Goal: Task Accomplishment & Management: Use online tool/utility

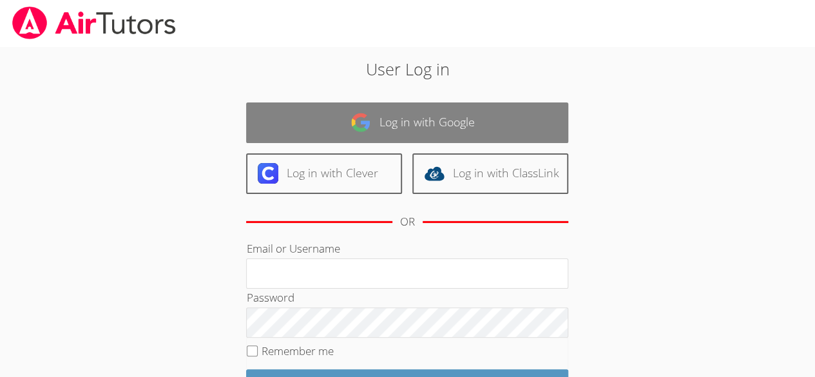
click at [395, 116] on link "Log in with Google" at bounding box center [407, 122] width 322 height 41
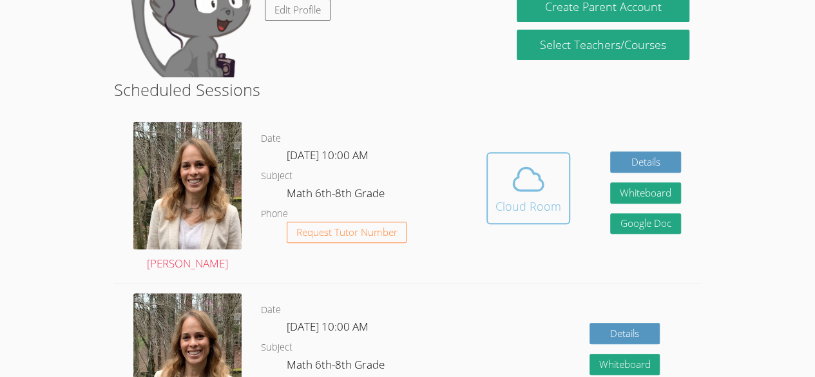
scroll to position [182, 0]
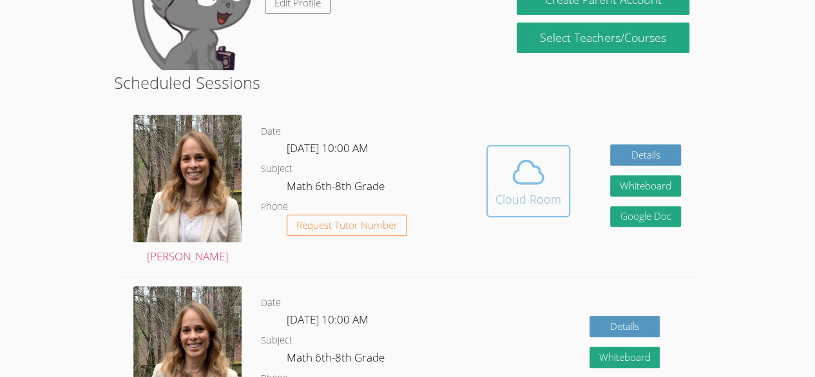
click at [513, 183] on icon at bounding box center [528, 172] width 36 height 36
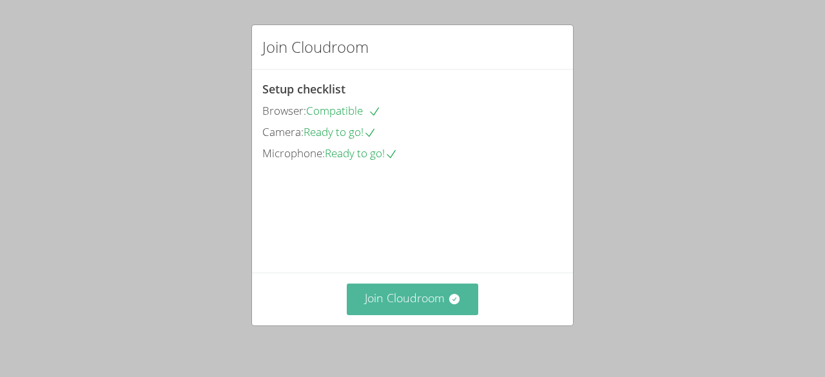
click at [407, 288] on button "Join Cloudroom" at bounding box center [413, 300] width 132 height 32
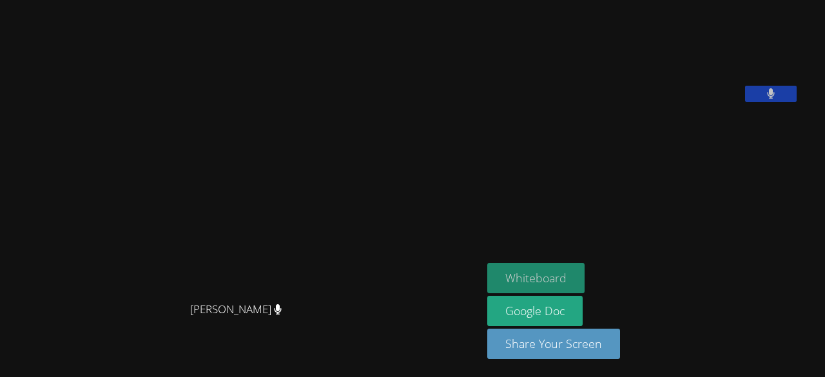
click at [510, 269] on button "Whiteboard" at bounding box center [535, 278] width 97 height 30
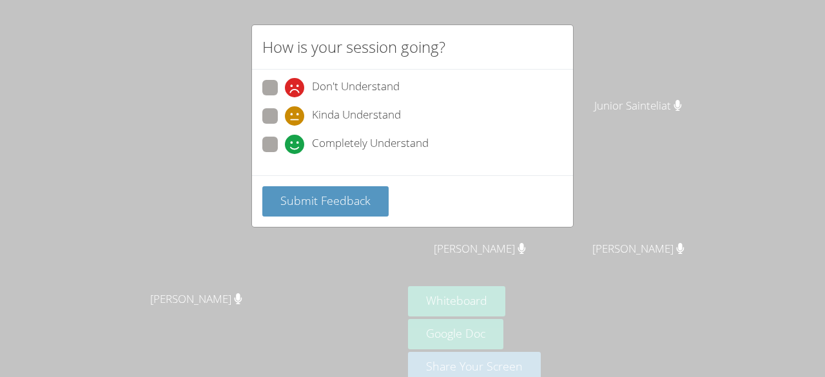
click at [360, 146] on span "Completely Understand" at bounding box center [370, 144] width 117 height 19
click at [296, 146] on input "Completely Understand" at bounding box center [290, 142] width 11 height 11
radio input "true"
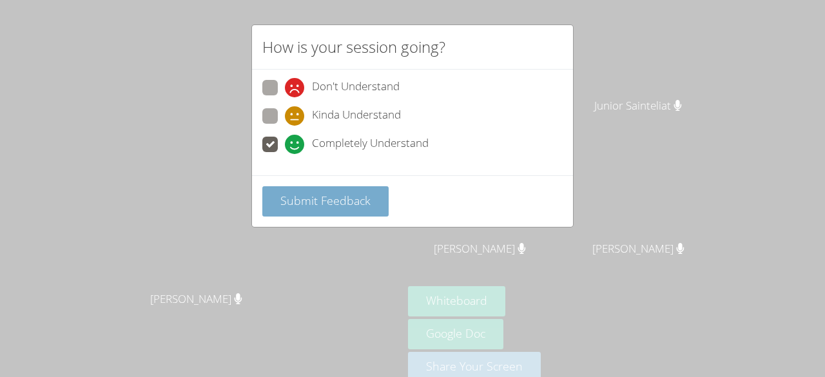
click at [342, 208] on button "Submit Feedback" at bounding box center [325, 201] width 126 height 30
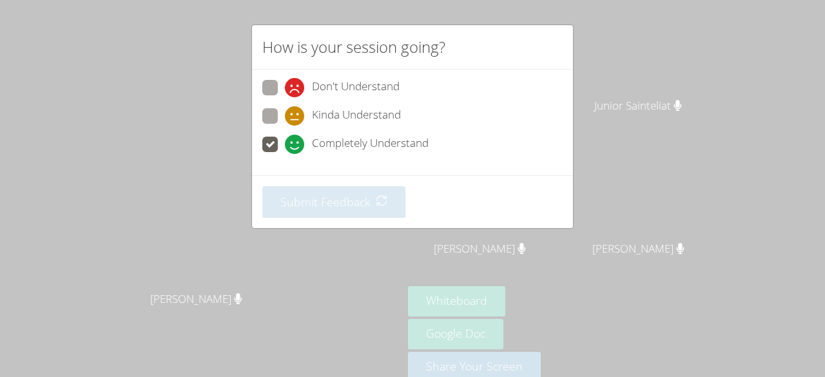
click at [338, 139] on span "Completely Understand" at bounding box center [370, 144] width 117 height 19
click at [296, 139] on input "Completely Understand" at bounding box center [290, 142] width 11 height 11
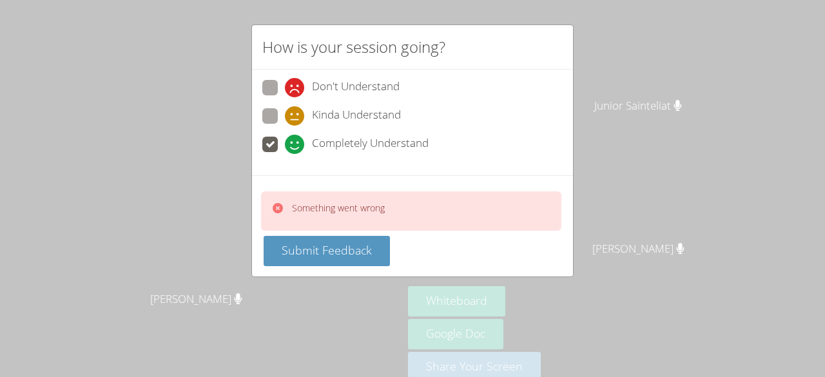
click at [332, 193] on div "Something went wrong" at bounding box center [411, 210] width 300 height 39
click at [328, 236] on button "Submit Feedback" at bounding box center [327, 251] width 126 height 30
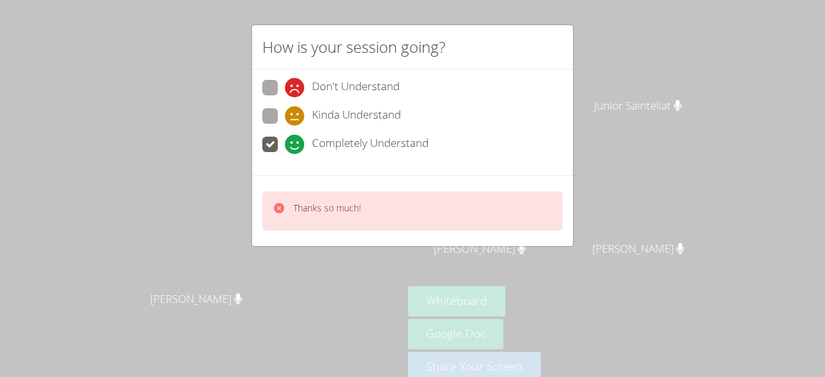
click at [313, 89] on span "Don't Understand" at bounding box center [356, 87] width 88 height 19
click at [296, 89] on input "Don't Understand" at bounding box center [290, 85] width 11 height 11
radio input "true"
click at [322, 88] on span "Don't Understand" at bounding box center [356, 87] width 88 height 19
click at [296, 88] on input "Don't Understand" at bounding box center [290, 85] width 11 height 11
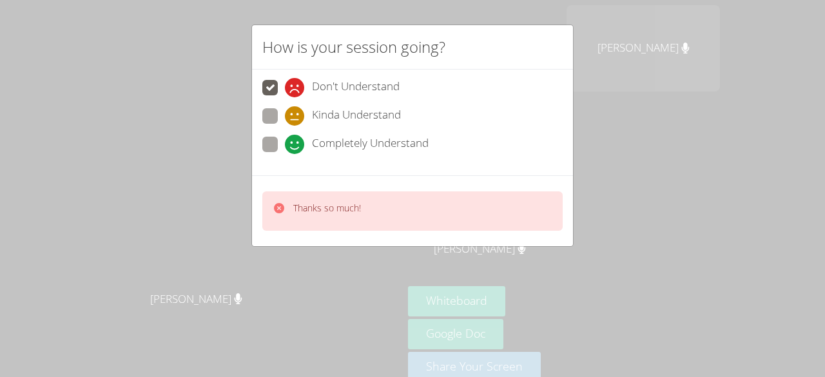
click at [354, 151] on span "Completely Understand" at bounding box center [370, 144] width 117 height 19
click at [296, 148] on input "Completely Understand" at bounding box center [290, 142] width 11 height 11
radio input "true"
